Goal: Task Accomplishment & Management: Manage account settings

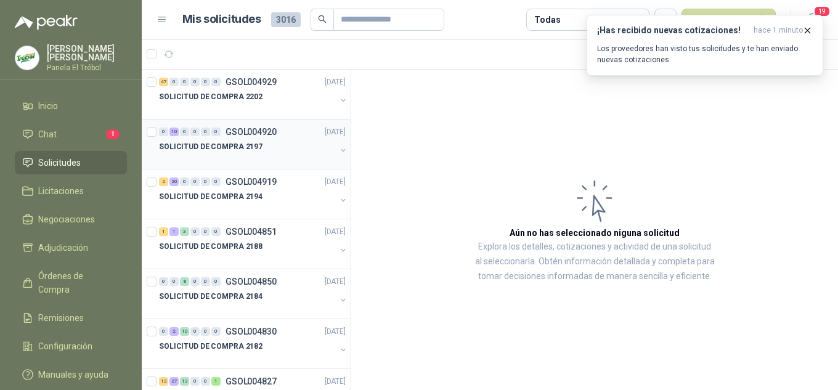
click at [327, 142] on div "SOLICITUD DE COMPRA 2197" at bounding box center [253, 151] width 189 height 25
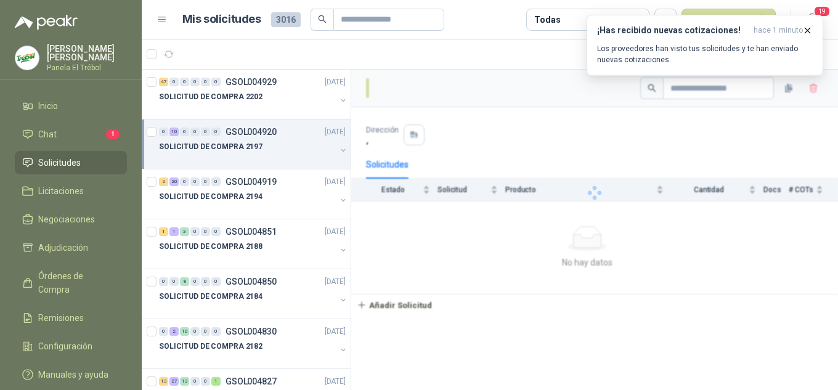
click at [338, 151] on button "button" at bounding box center [343, 150] width 10 height 10
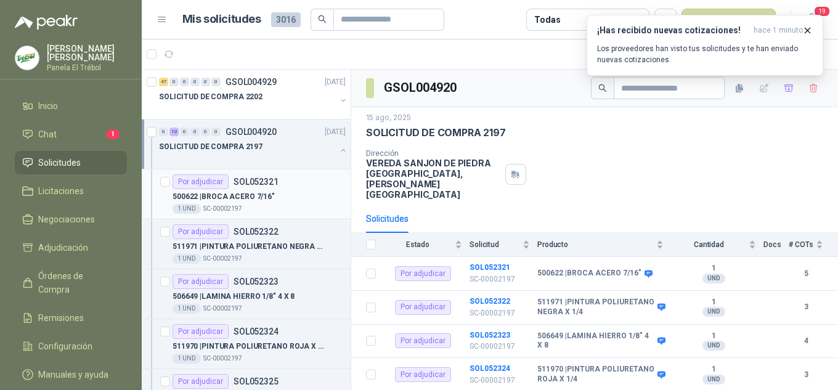
click at [269, 184] on p "SOL052321" at bounding box center [255, 181] width 45 height 9
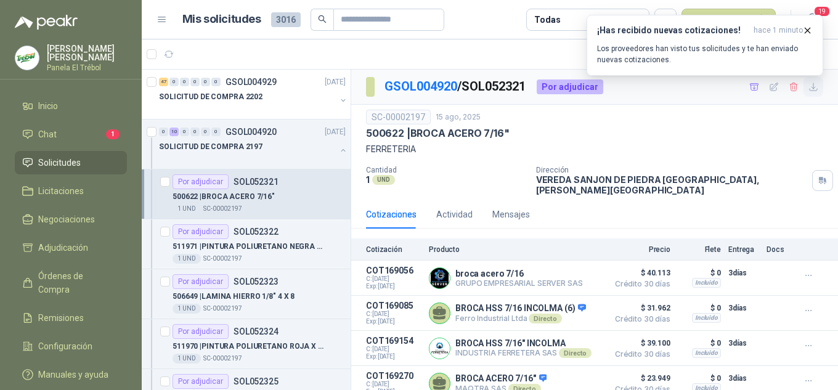
click at [809, 86] on icon "button" at bounding box center [812, 86] width 7 height 7
click at [237, 242] on p "511971 | PINTURA POLIURETANO NEGRA X 1/4" at bounding box center [248, 247] width 153 height 12
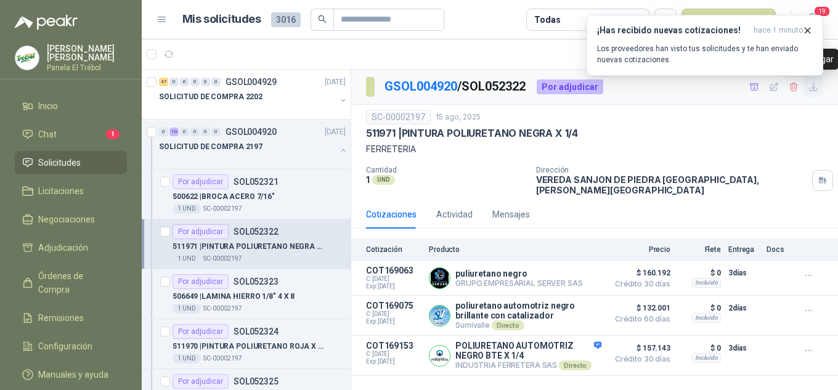
click at [812, 87] on icon "button" at bounding box center [813, 87] width 10 height 10
click at [235, 305] on p "SC-00002197" at bounding box center [222, 309] width 39 height 10
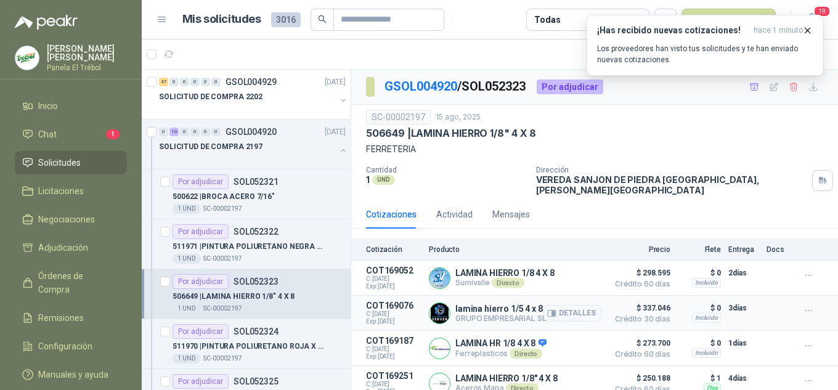
scroll to position [4, 0]
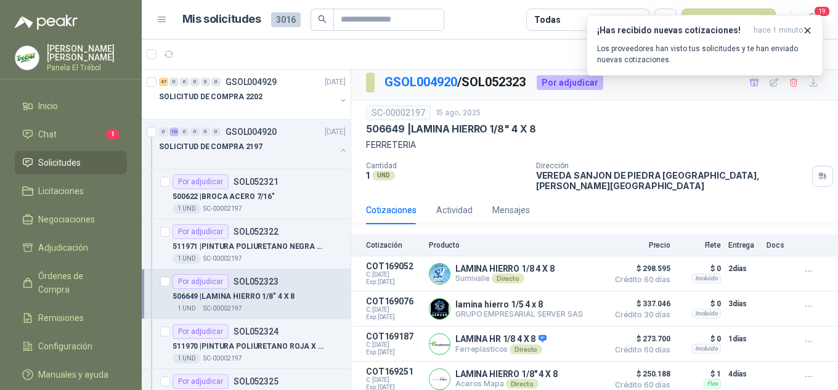
click at [804, 76] on div "¡Has recibido nuevas cotizaciones! hace 1 minuto Los proveedores han visto tus …" at bounding box center [704, 45] width 237 height 61
click at [808, 29] on icon "button" at bounding box center [807, 30] width 10 height 10
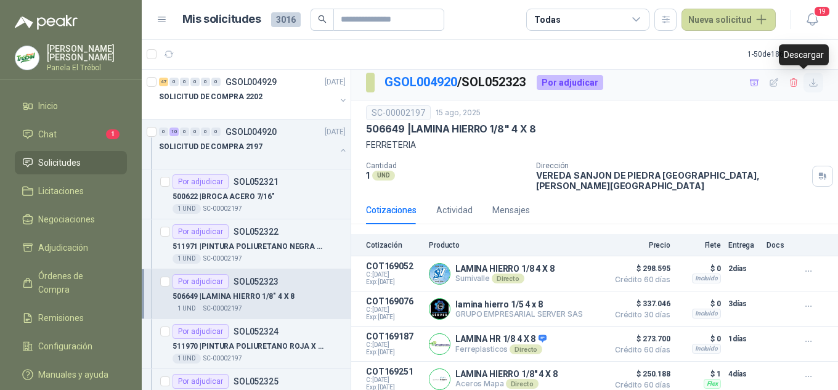
click at [808, 81] on icon "button" at bounding box center [813, 83] width 10 height 10
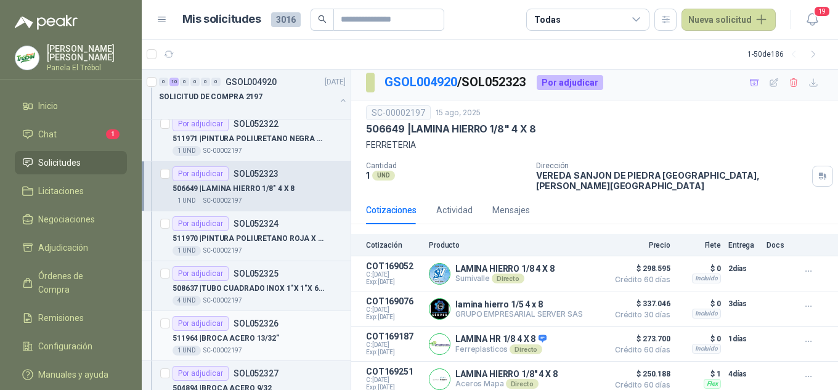
scroll to position [123, 0]
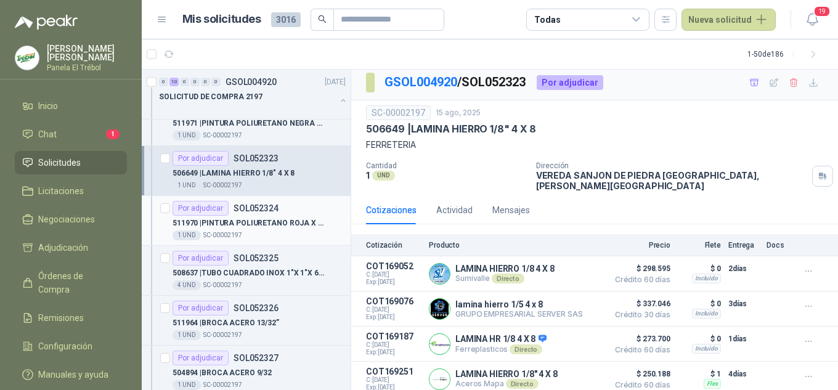
click at [266, 216] on div "511970 | PINTURA POLIURETANO ROJA X 1/4" at bounding box center [258, 223] width 173 height 15
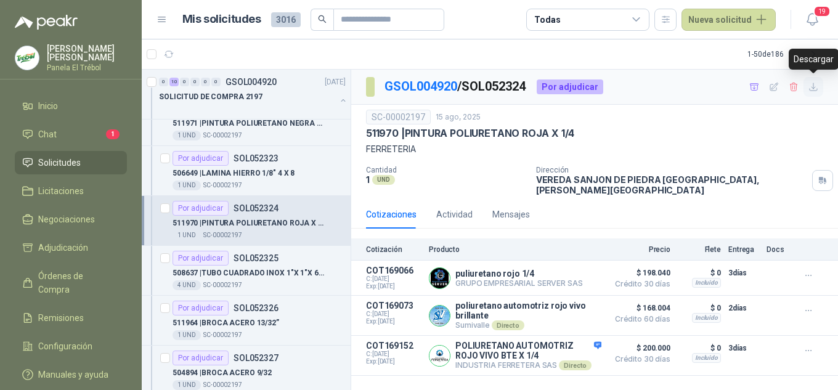
click at [812, 87] on icon "button" at bounding box center [813, 87] width 10 height 10
click at [258, 270] on p "508637 | TUBO [PERSON_NAME] INOX 1"X 1"X 6MT X 1.5 ESP" at bounding box center [248, 273] width 153 height 12
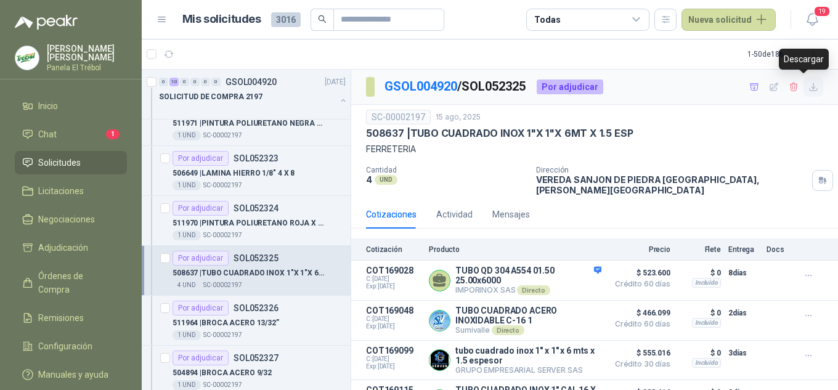
click at [808, 87] on icon "button" at bounding box center [813, 87] width 10 height 10
click at [240, 316] on div "511964 | BROCA ACERO 13/32”" at bounding box center [258, 322] width 173 height 15
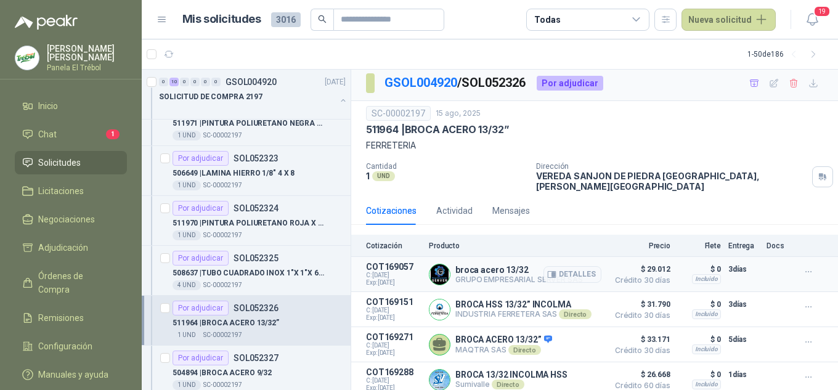
scroll to position [4, 0]
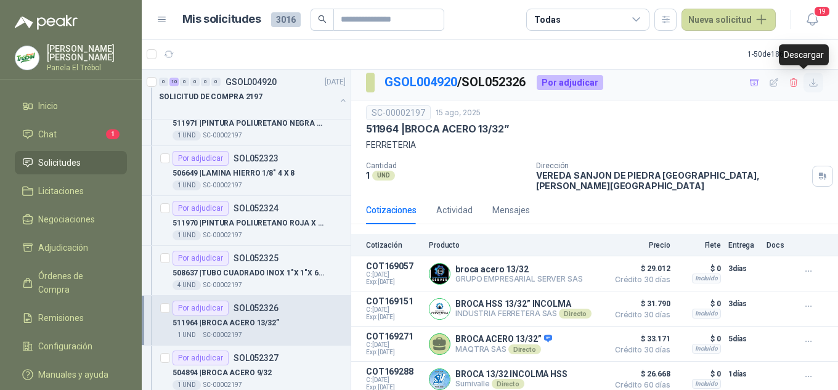
click at [809, 83] on icon "button" at bounding box center [812, 82] width 7 height 7
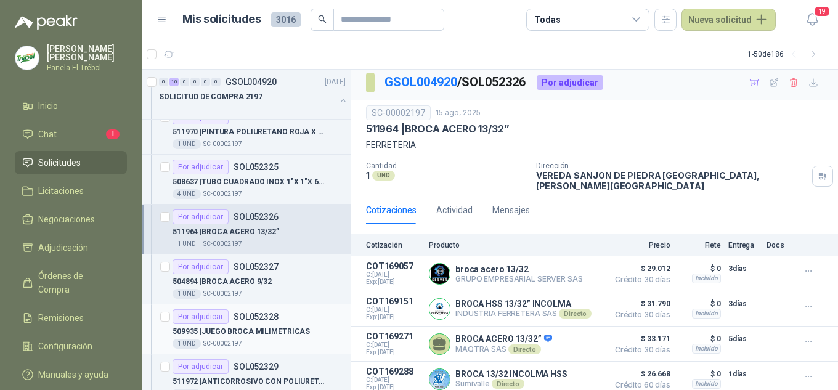
scroll to position [246, 0]
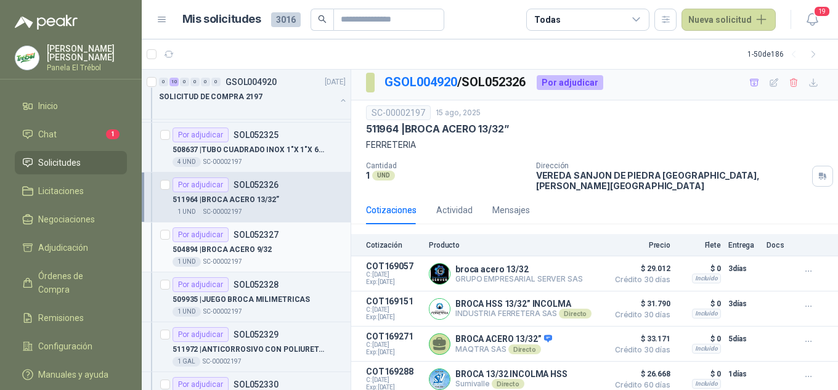
click at [256, 253] on p "504894 | BROCA ACERO 9/32" at bounding box center [221, 250] width 99 height 12
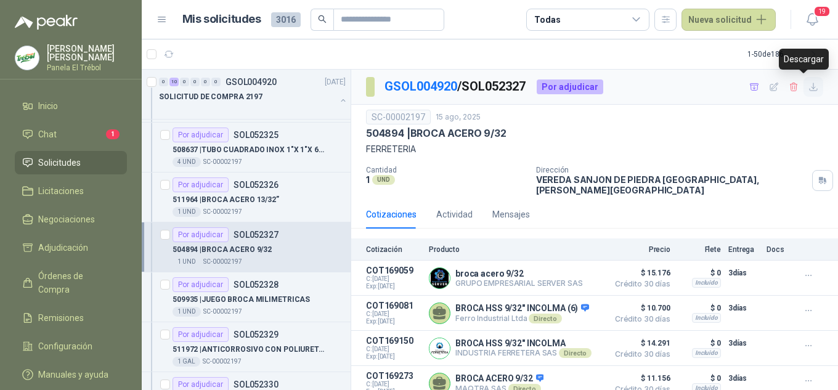
click at [803, 94] on button "button" at bounding box center [813, 87] width 20 height 20
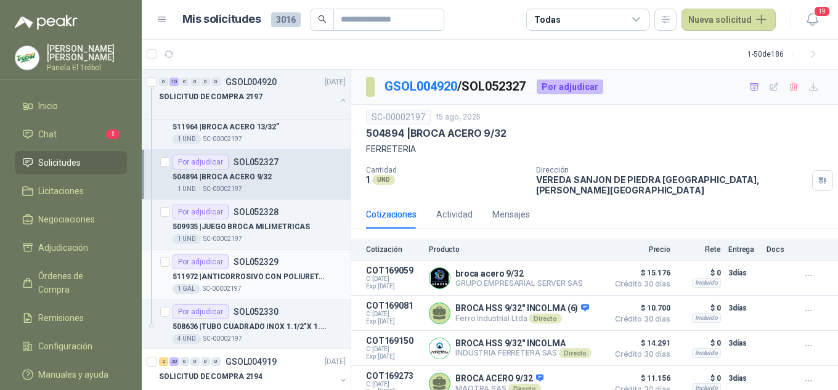
scroll to position [328, 0]
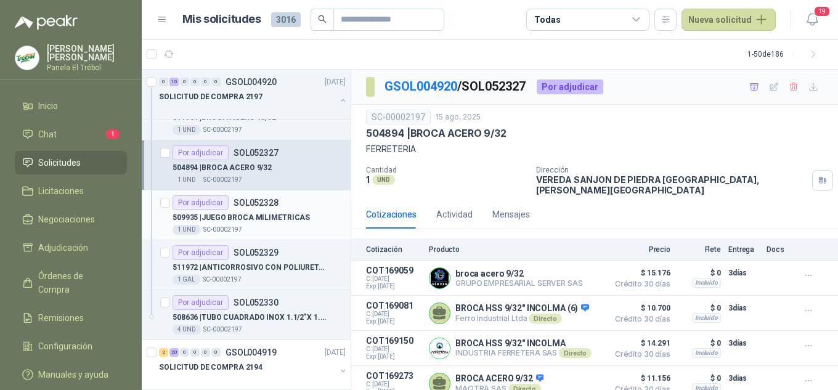
click at [229, 212] on p "509935 | JUEGO BROCA MILIMETRICAS" at bounding box center [240, 218] width 137 height 12
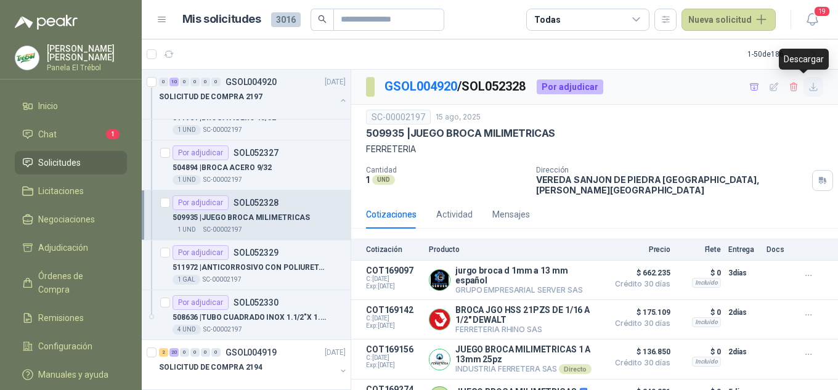
click at [809, 87] on icon "button" at bounding box center [812, 86] width 7 height 7
click at [248, 267] on p "511972 | ANTICORROSIVO CON POLIURETANO" at bounding box center [248, 268] width 153 height 12
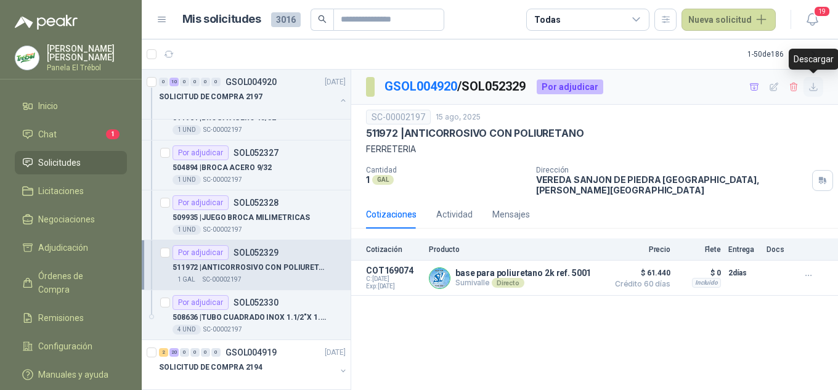
click at [817, 89] on icon "button" at bounding box center [812, 86] width 7 height 7
click at [237, 308] on div "Por adjudicar SOL052330" at bounding box center [225, 302] width 106 height 15
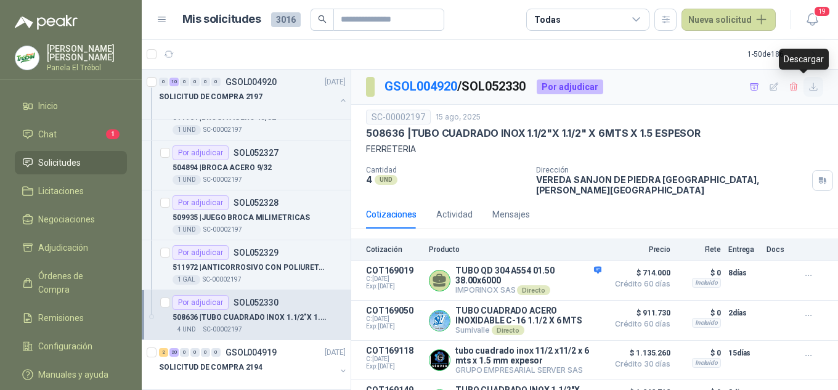
click at [808, 87] on icon "button" at bounding box center [813, 87] width 10 height 10
